Goal: Task Accomplishment & Management: Manage account settings

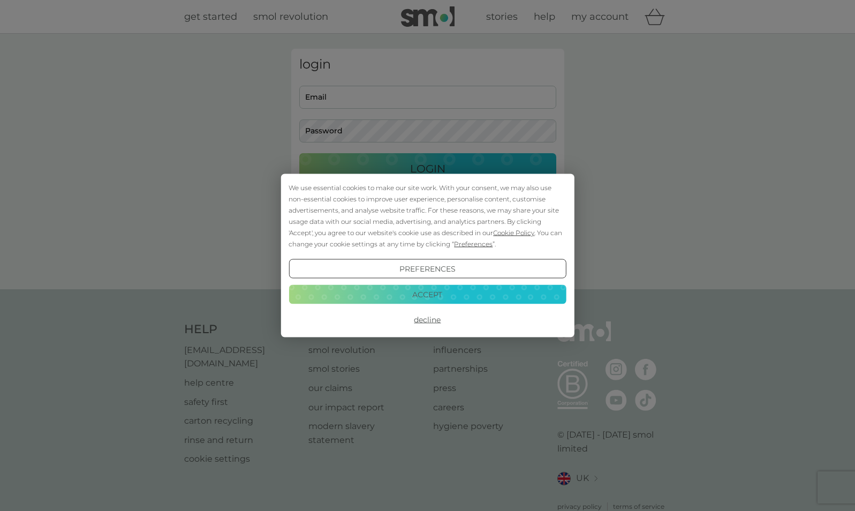
type input "[PERSON_NAME][EMAIL_ADDRESS][PERSON_NAME][DOMAIN_NAME]"
click at [458, 295] on button "Accept" at bounding box center [427, 293] width 277 height 19
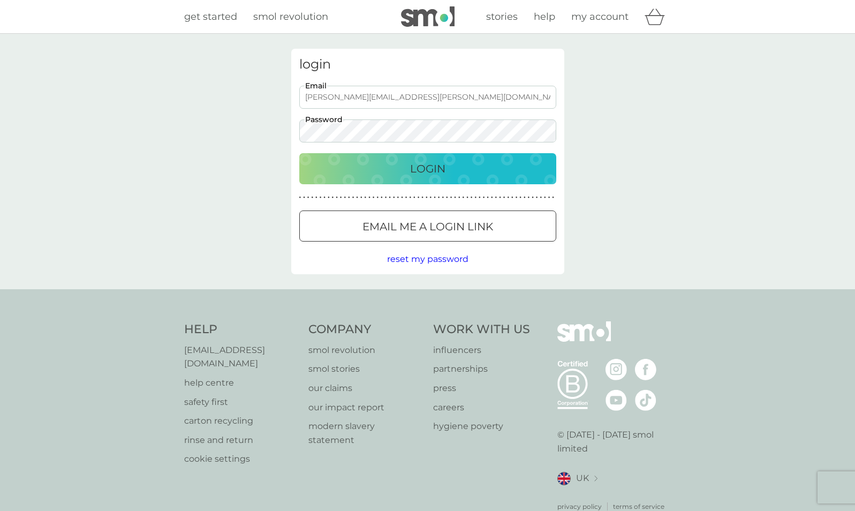
click at [436, 175] on p "Login" at bounding box center [427, 168] width 35 height 17
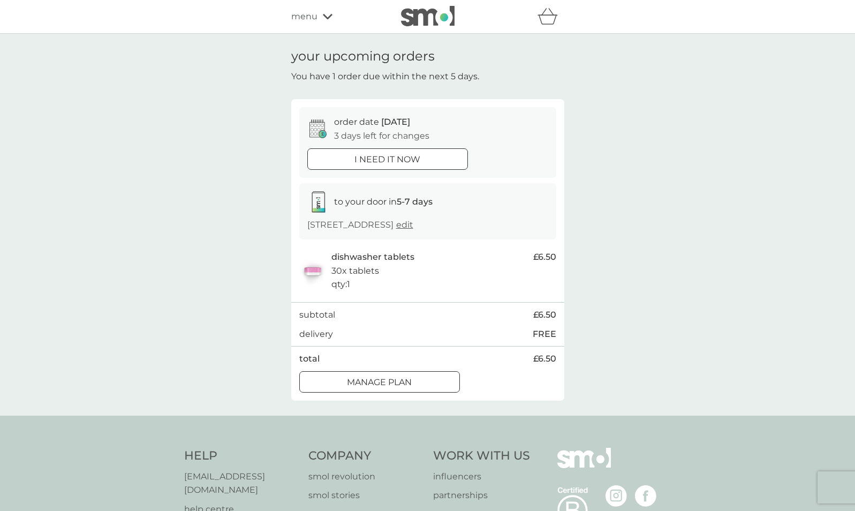
click at [415, 382] on div "Manage plan" at bounding box center [380, 382] width 160 height 14
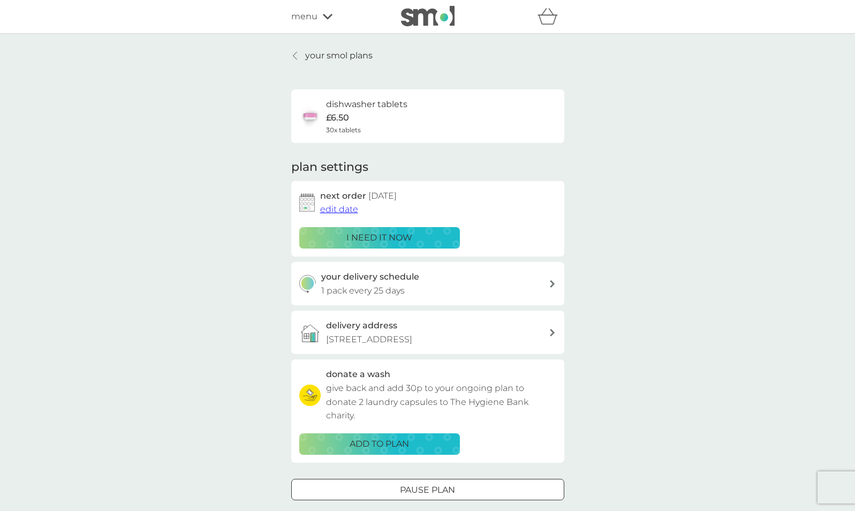
click at [339, 206] on span "edit date" at bounding box center [339, 209] width 38 height 10
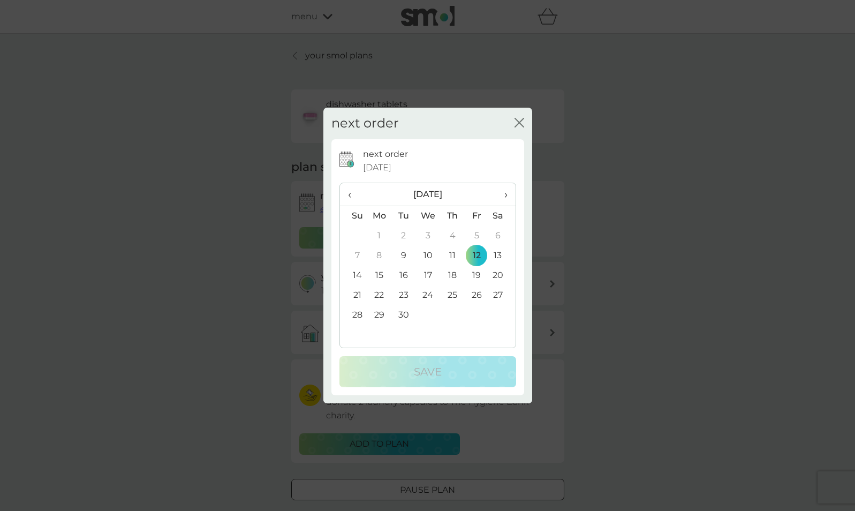
click at [506, 197] on span "›" at bounding box center [501, 194] width 11 height 22
click at [482, 250] on td "10" at bounding box center [476, 256] width 24 height 20
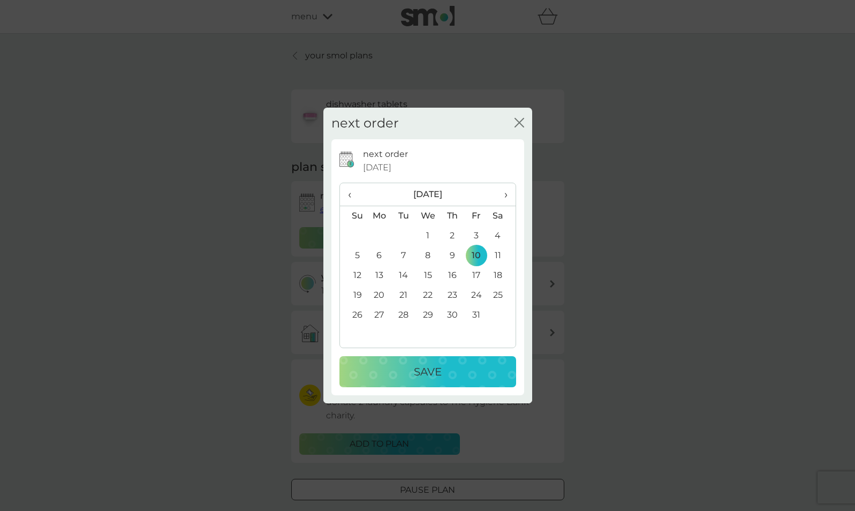
click at [449, 367] on div "Save" at bounding box center [427, 371] width 155 height 17
